Goal: Check status: Check status

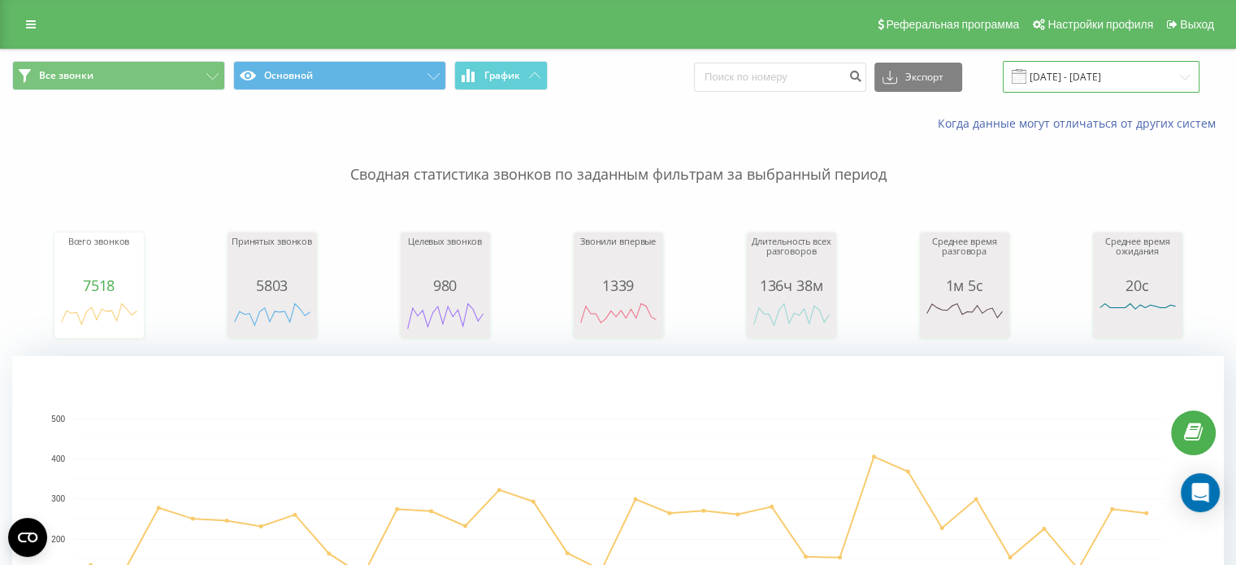
click at [1092, 83] on input "[DATE] - [DATE]" at bounding box center [1101, 77] width 197 height 32
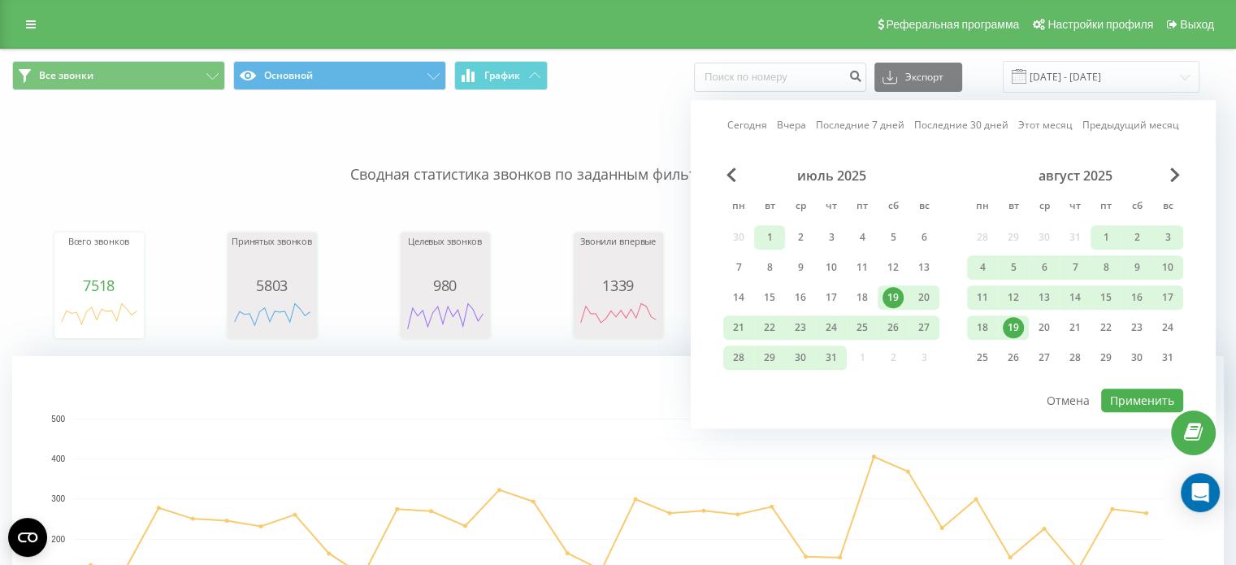
click at [764, 235] on div "1" at bounding box center [769, 237] width 21 height 21
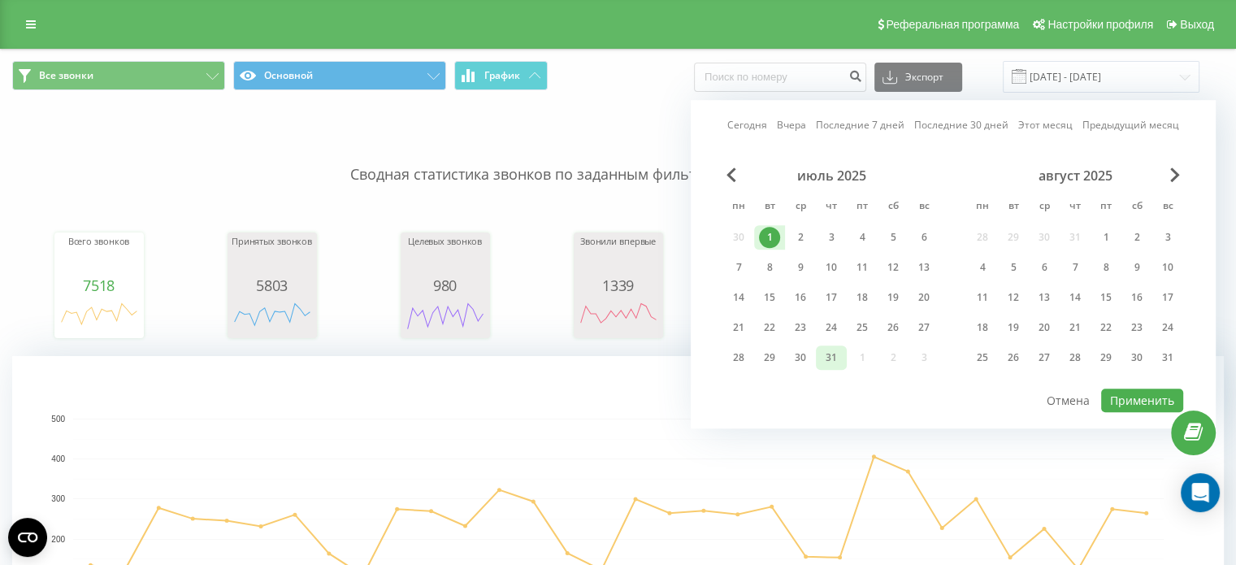
click at [834, 357] on div "31" at bounding box center [831, 357] width 21 height 21
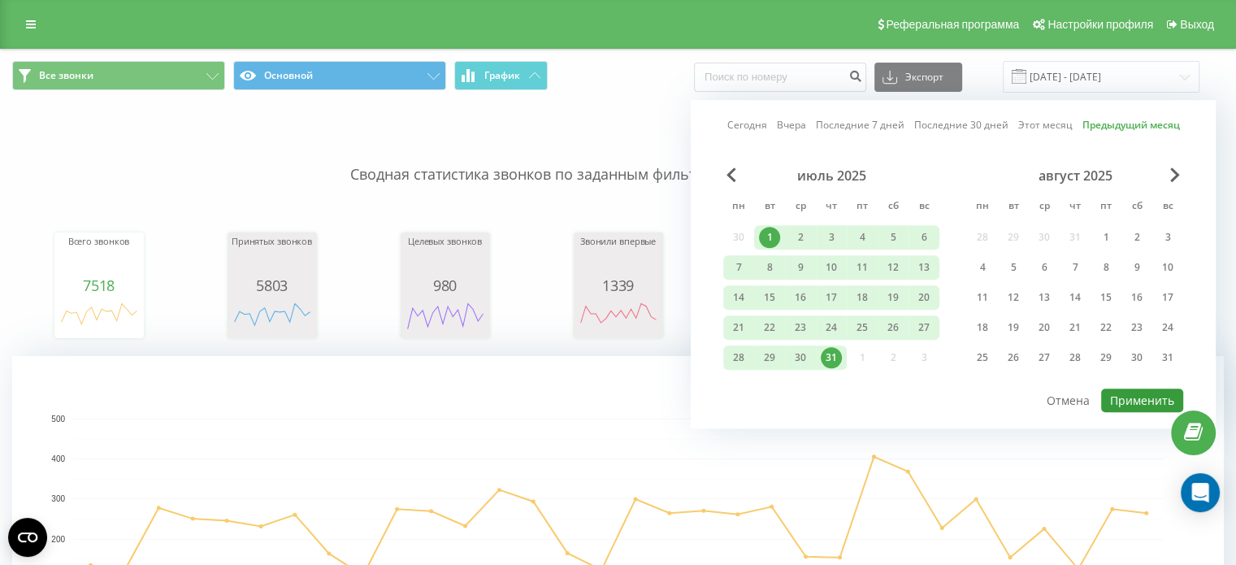
click at [1126, 398] on button "Применить" at bounding box center [1142, 401] width 82 height 24
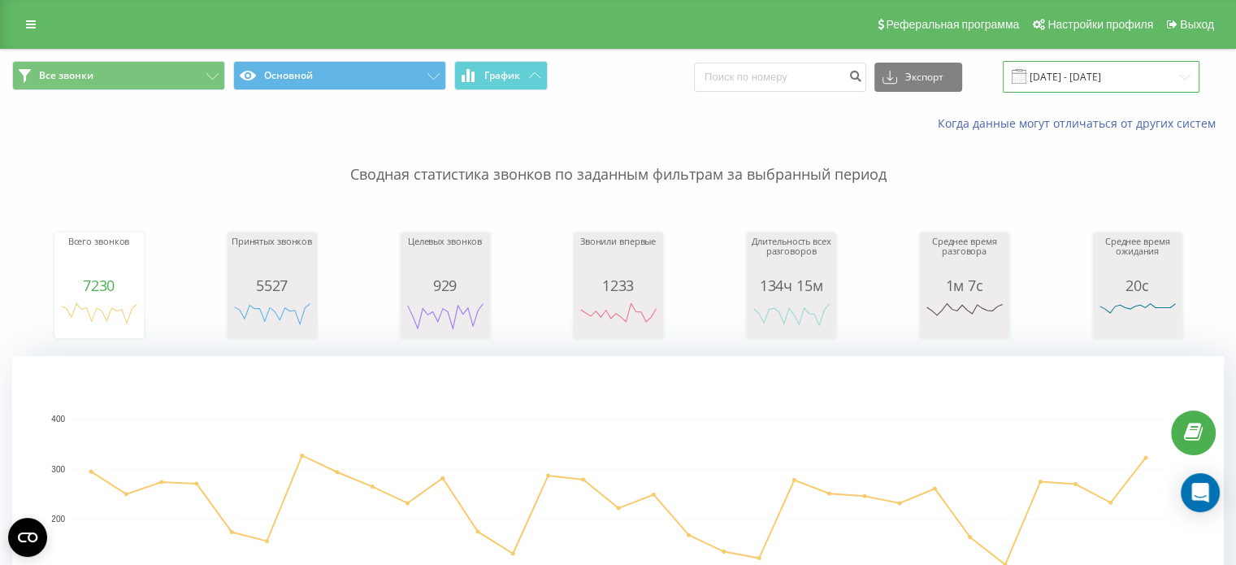
click at [1088, 74] on input "[DATE] - [DATE]" at bounding box center [1101, 77] width 197 height 32
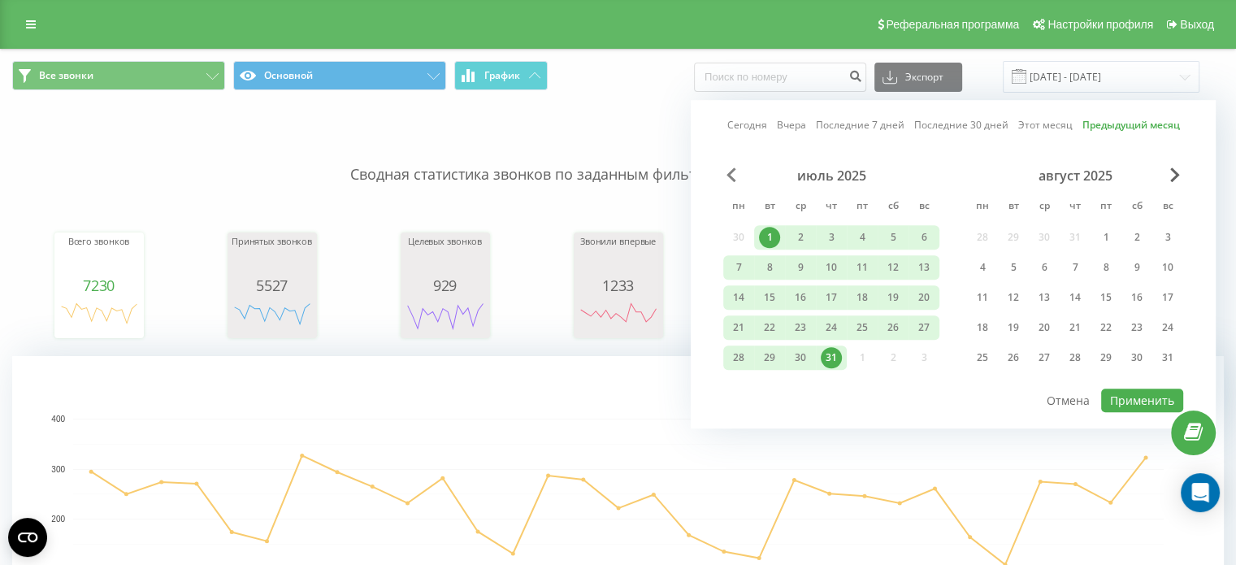
click at [729, 172] on span "Previous Month" at bounding box center [732, 174] width 10 height 15
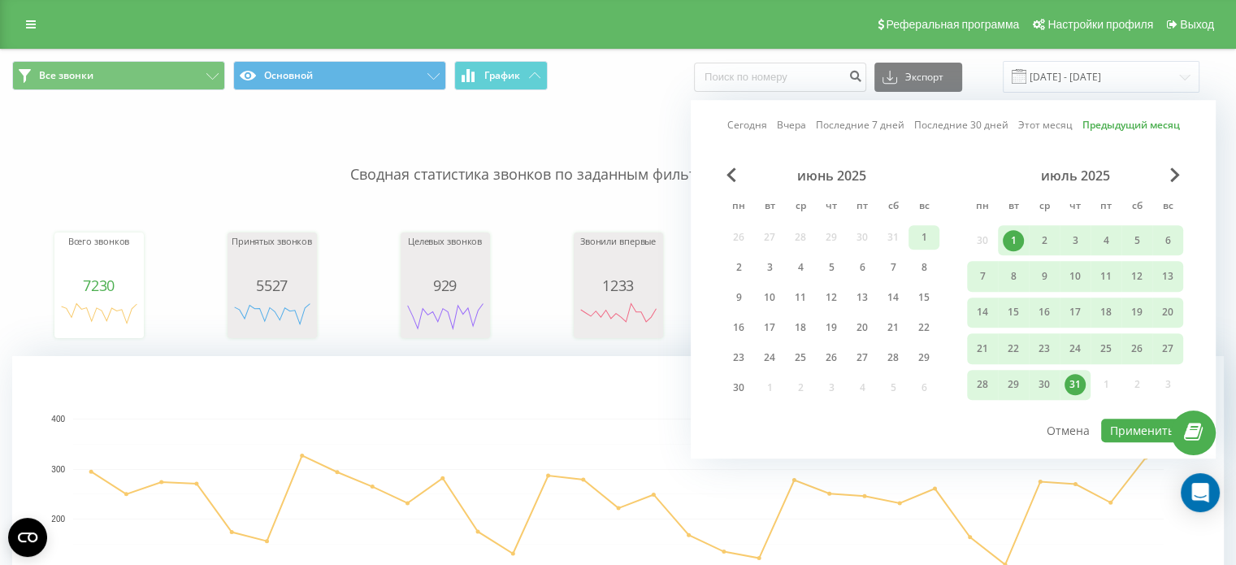
click at [925, 230] on div "1" at bounding box center [924, 237] width 21 height 21
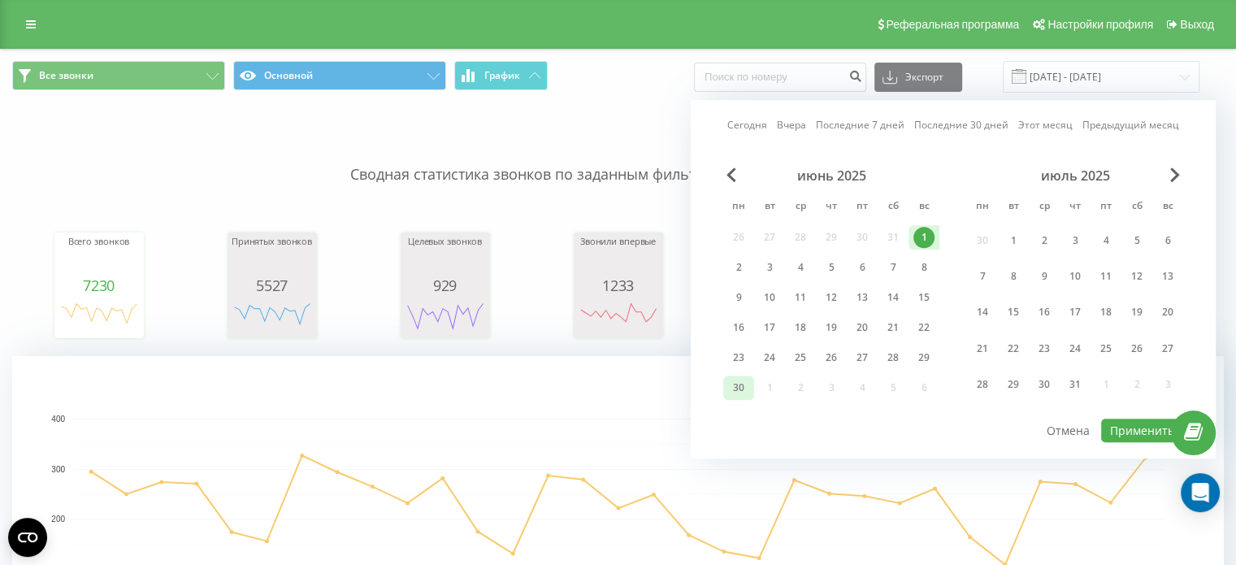
click at [731, 381] on div "30" at bounding box center [738, 387] width 21 height 21
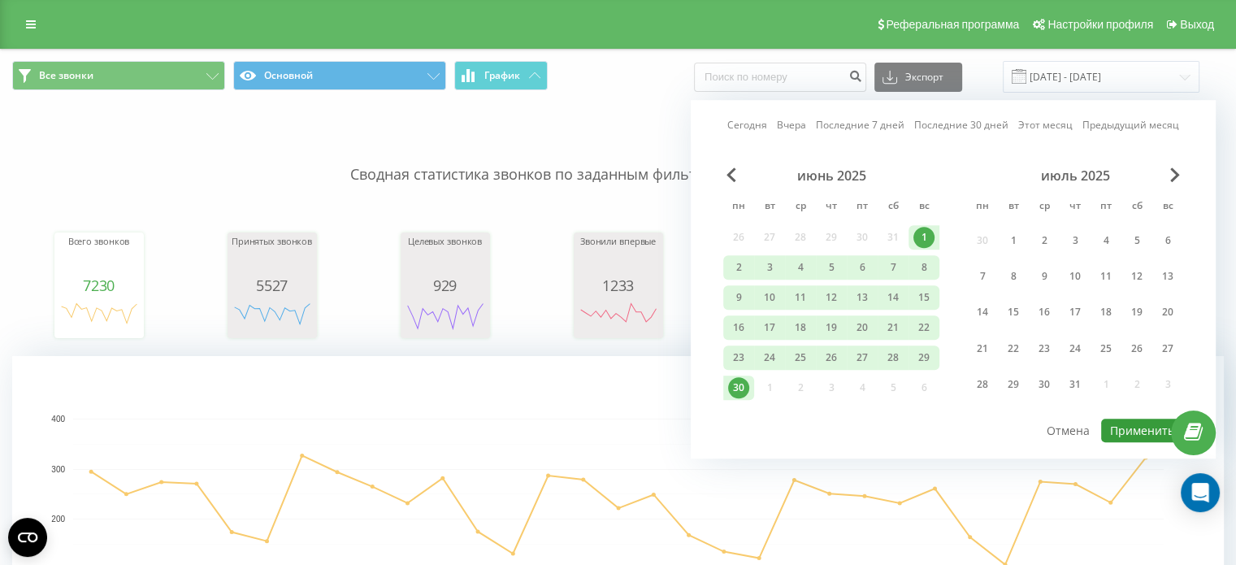
click at [1115, 420] on button "Применить" at bounding box center [1142, 431] width 82 height 24
type input "[DATE] - [DATE]"
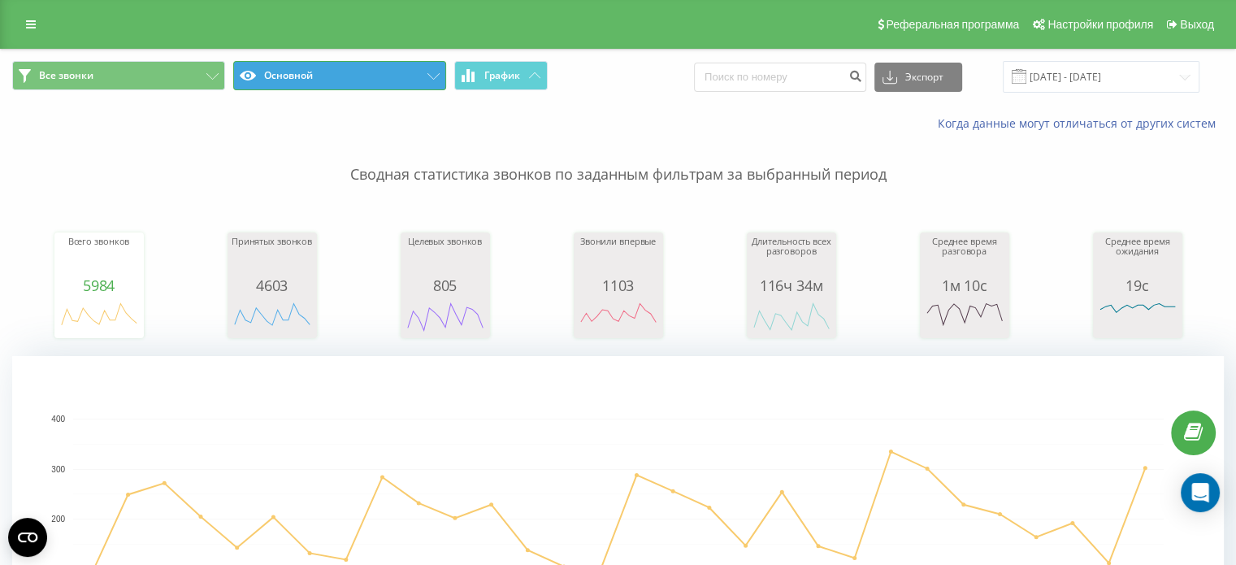
click at [341, 72] on button "Основной" at bounding box center [339, 75] width 213 height 29
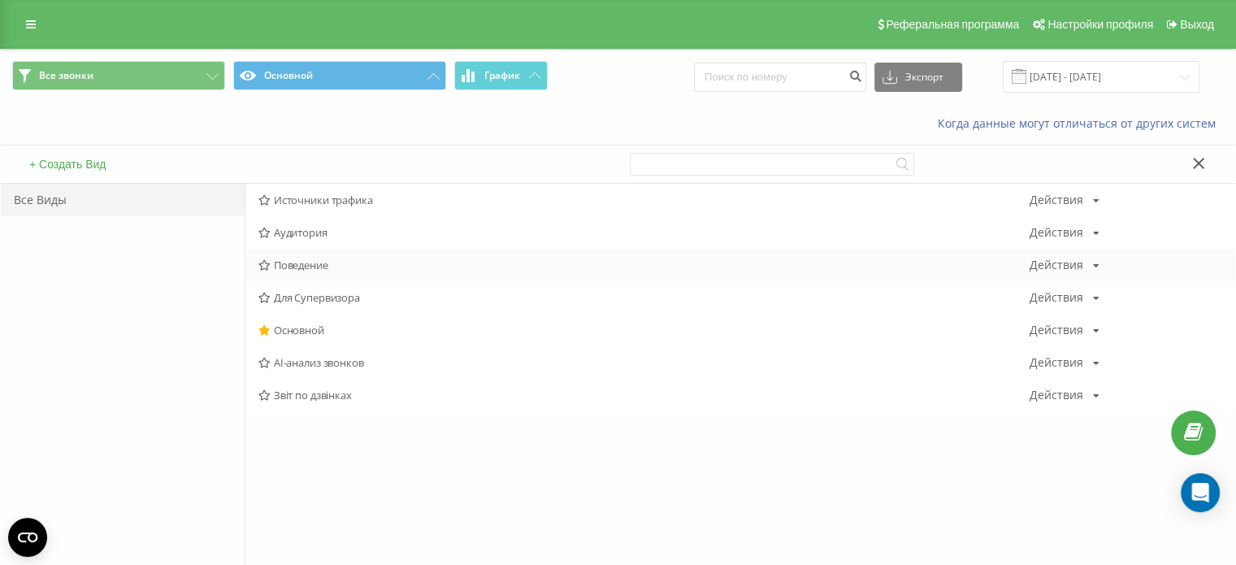
click at [327, 261] on span "Поведение" at bounding box center [644, 264] width 771 height 11
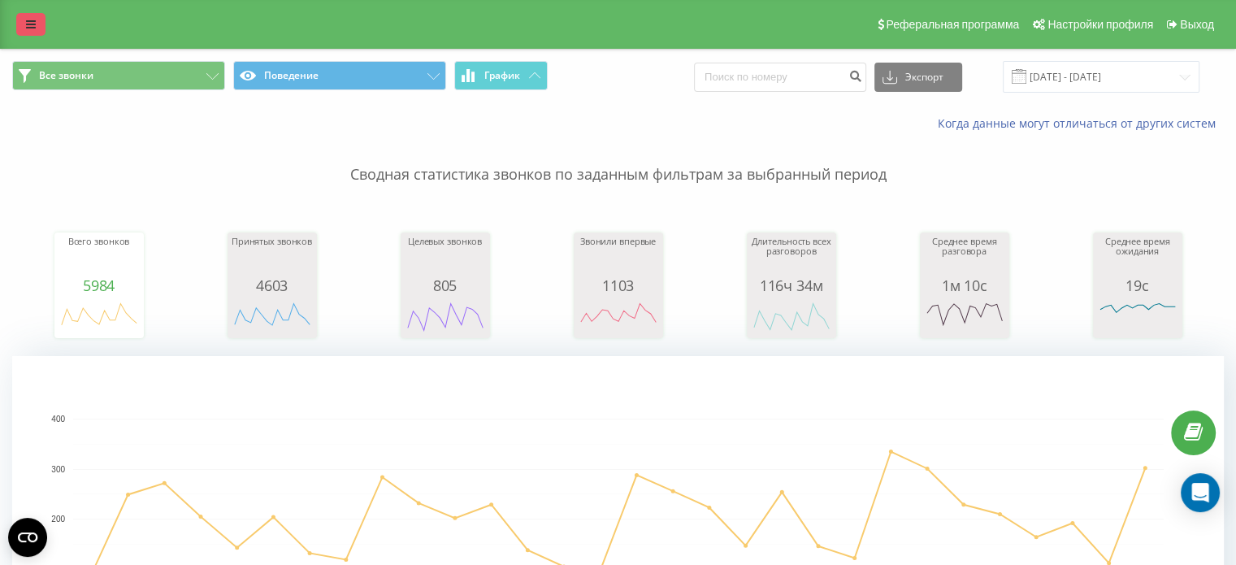
click at [18, 20] on link at bounding box center [30, 24] width 29 height 23
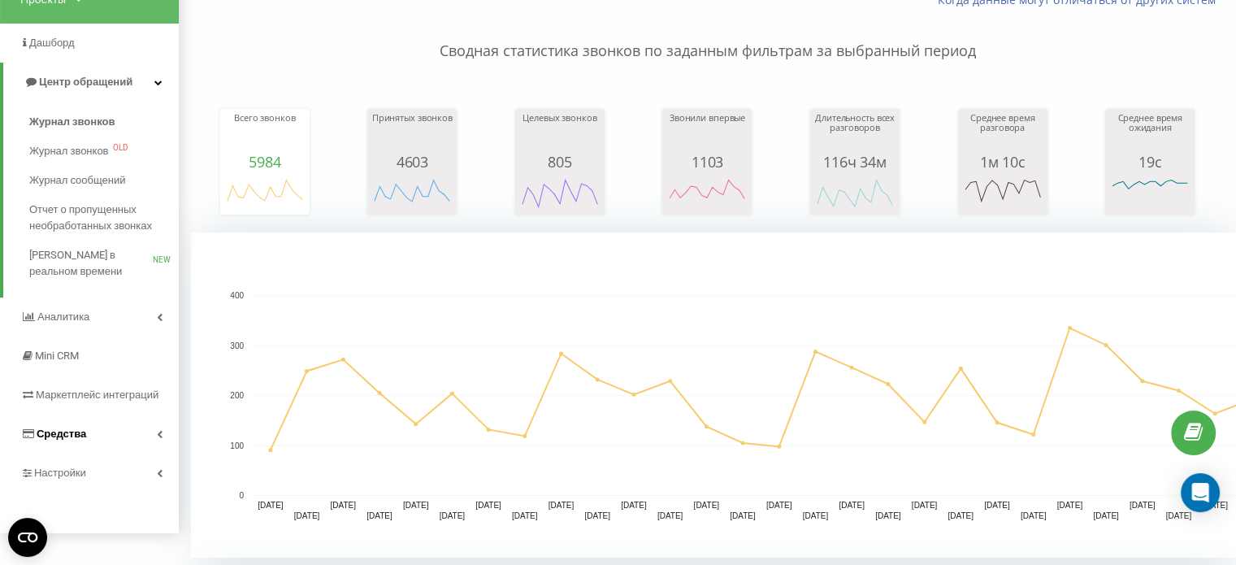
scroll to position [163, 0]
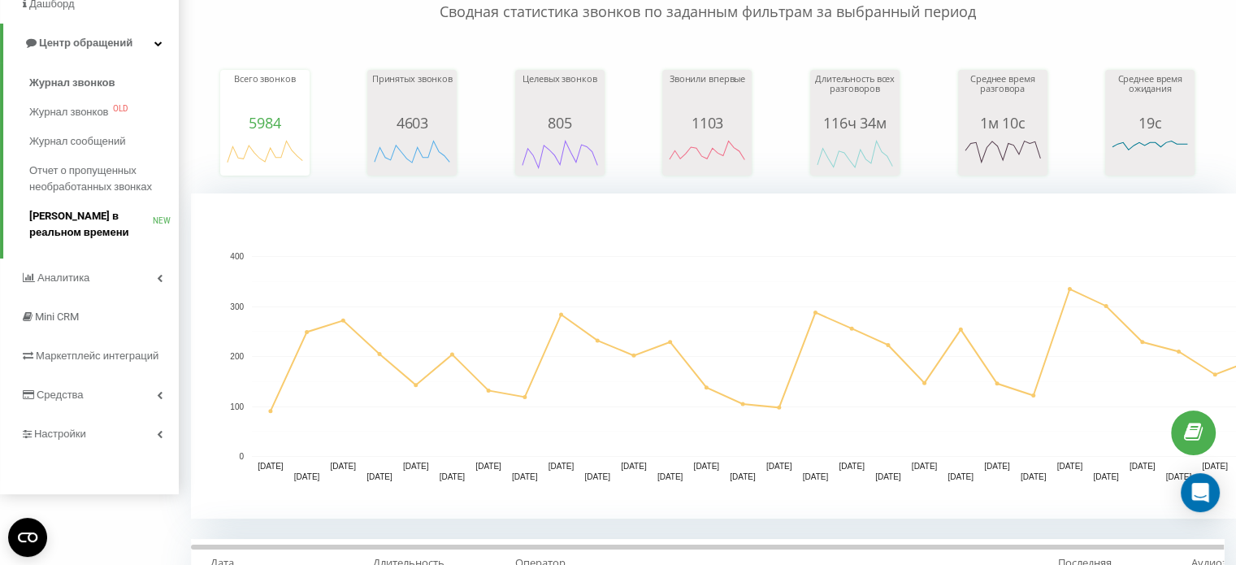
click at [62, 236] on span "[PERSON_NAME] в реальном времени" at bounding box center [91, 224] width 124 height 33
click at [83, 182] on span "Отчет о пропущенных необработанных звонках" at bounding box center [99, 179] width 141 height 33
